Goal: Entertainment & Leisure: Consume media (video, audio)

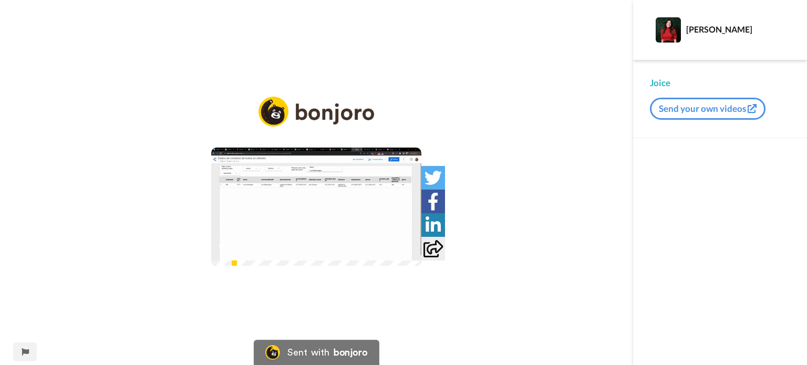
click at [307, 201] on icon at bounding box center [317, 207] width 28 height 28
click at [325, 203] on icon at bounding box center [317, 207] width 28 height 28
click at [412, 251] on img at bounding box center [406, 245] width 11 height 11
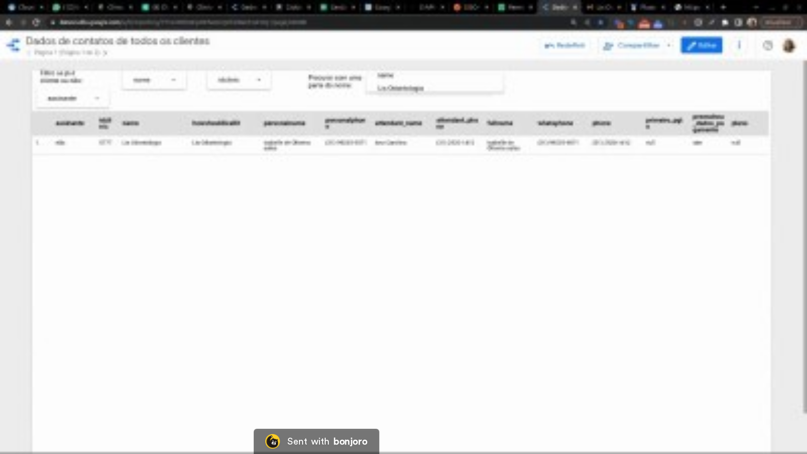
click at [606, 193] on video at bounding box center [403, 227] width 807 height 454
click at [483, 204] on video at bounding box center [403, 227] width 807 height 454
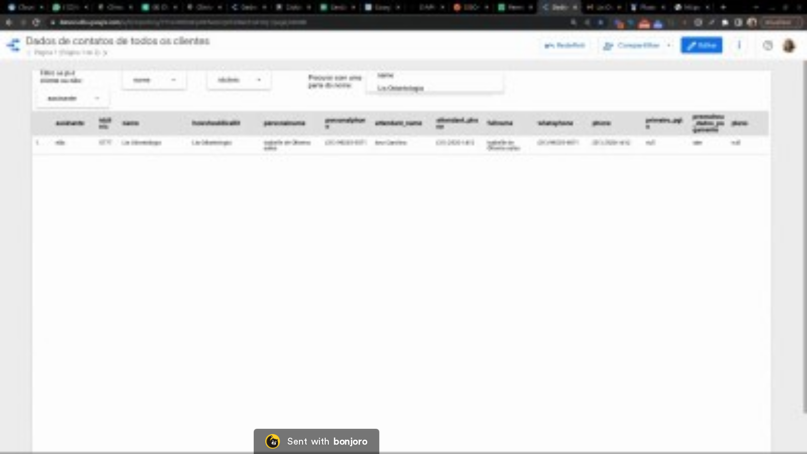
click at [483, 204] on video at bounding box center [403, 227] width 807 height 454
click at [679, 217] on video at bounding box center [403, 227] width 807 height 454
click at [617, 169] on video at bounding box center [403, 227] width 807 height 454
click at [608, 182] on video at bounding box center [403, 227] width 807 height 454
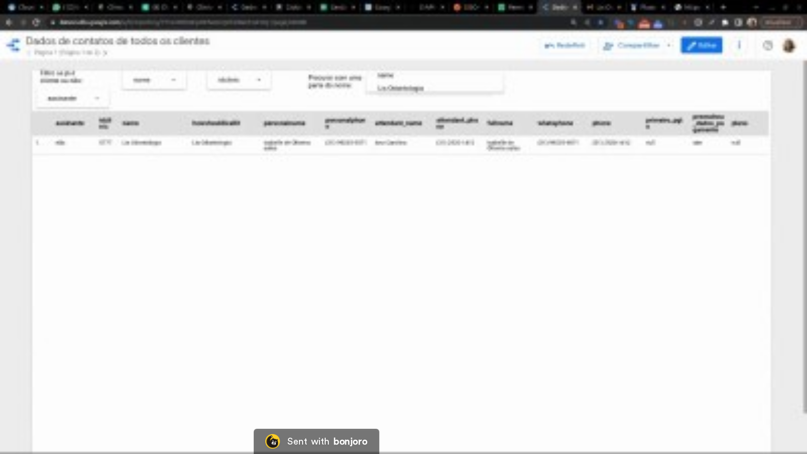
click at [560, 171] on video at bounding box center [403, 227] width 807 height 454
click at [562, 236] on video at bounding box center [403, 227] width 807 height 454
click at [447, 147] on video at bounding box center [403, 227] width 807 height 454
click at [442, 168] on video at bounding box center [403, 227] width 807 height 454
click at [462, 197] on video at bounding box center [403, 227] width 807 height 454
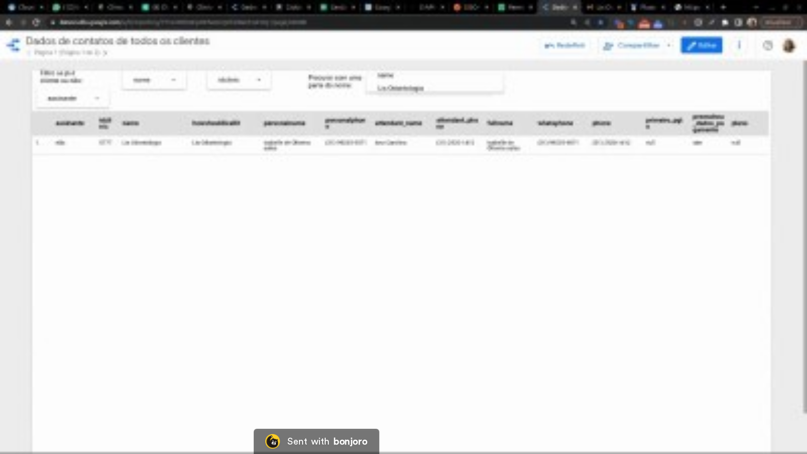
click at [555, 227] on video at bounding box center [403, 227] width 807 height 454
click at [558, 226] on video at bounding box center [403, 227] width 807 height 454
click at [696, 220] on video at bounding box center [403, 227] width 807 height 454
click at [609, 216] on video at bounding box center [403, 227] width 807 height 454
